Goal: Task Accomplishment & Management: Complete application form

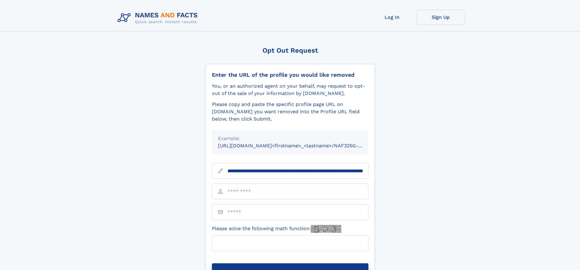
scroll to position [0, 67]
type input "**********"
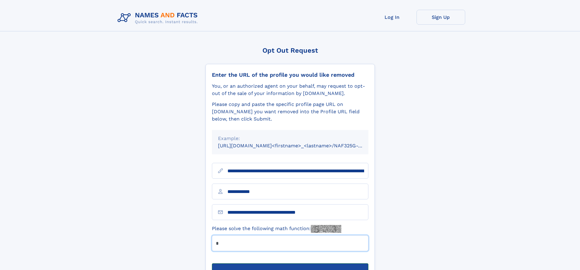
type input "*"
click at [290, 263] on button "Submit Opt Out Request" at bounding box center [290, 272] width 157 height 19
